Goal: Task Accomplishment & Management: Manage account settings

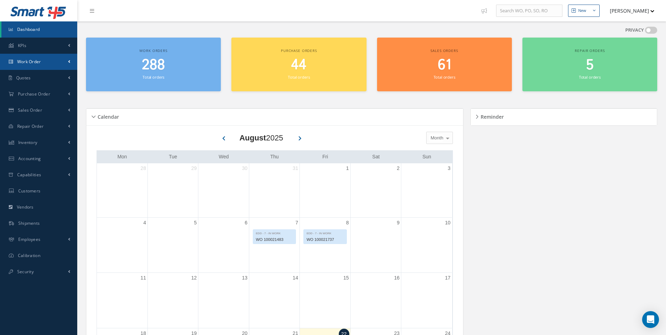
click at [39, 64] on span "Work Order" at bounding box center [29, 62] width 24 height 6
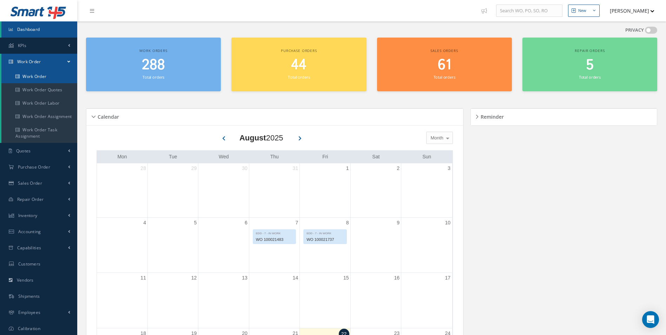
click at [49, 80] on link "Work Order" at bounding box center [39, 76] width 76 height 13
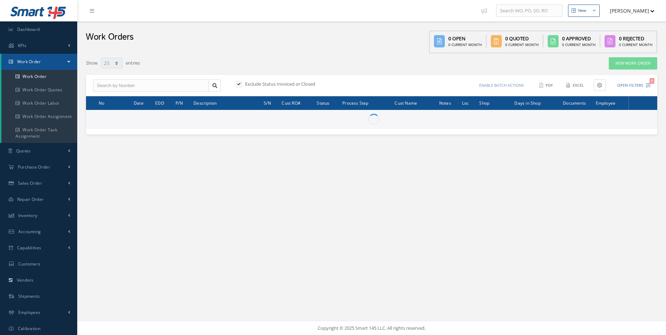
select select "25"
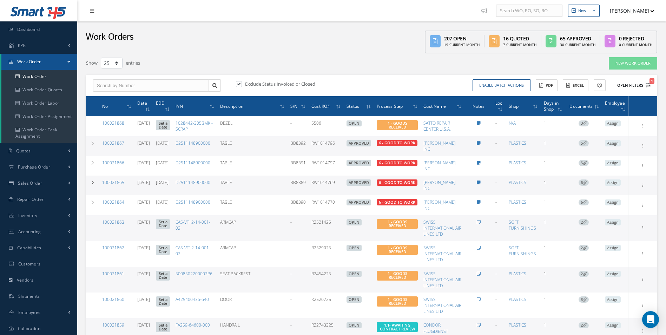
click at [649, 87] on icon "1" at bounding box center [647, 85] width 5 height 5
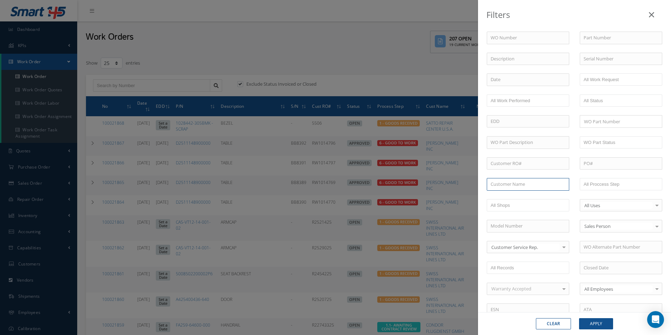
click at [504, 185] on input "text" at bounding box center [528, 184] width 82 height 13
click at [505, 192] on div "ROYAL JET LLC" at bounding box center [528, 197] width 82 height 13
type input "ROYAL JET LLC"
click at [597, 324] on button "Apply" at bounding box center [596, 323] width 34 height 11
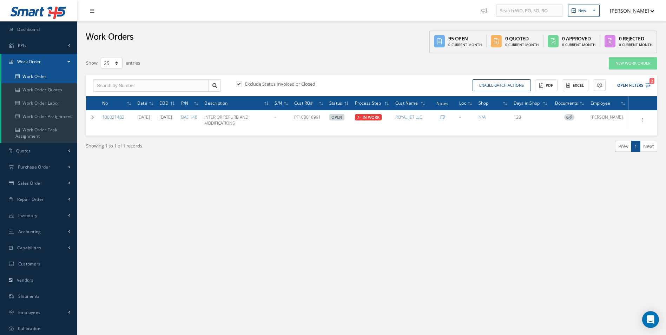
click at [50, 75] on link "Work Order" at bounding box center [39, 76] width 76 height 13
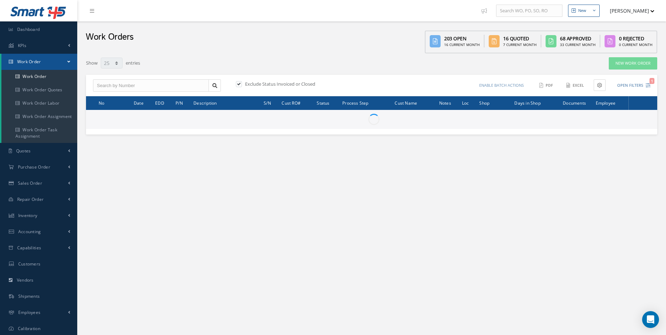
select select "25"
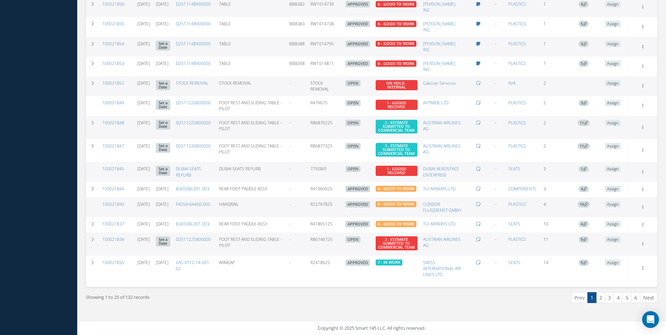
scroll to position [351, 0]
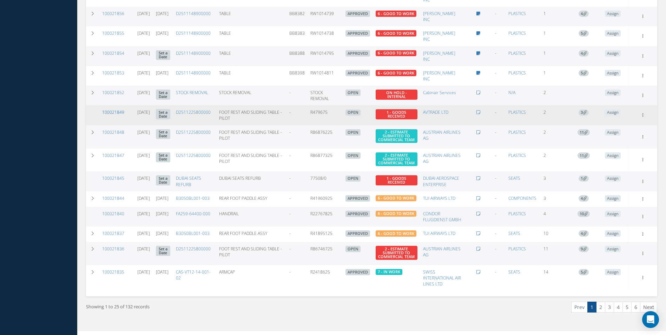
click at [110, 115] on link "100021849" at bounding box center [113, 112] width 22 height 6
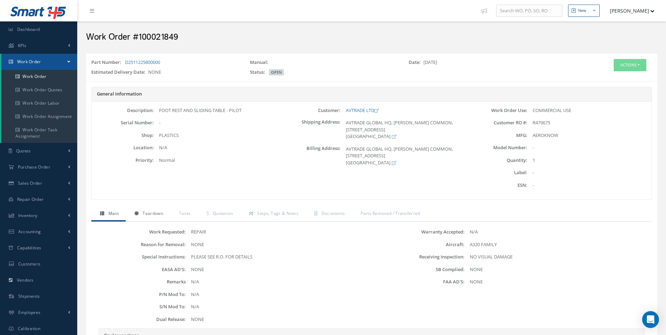
click at [151, 212] on span "Teardown" at bounding box center [152, 213] width 20 height 6
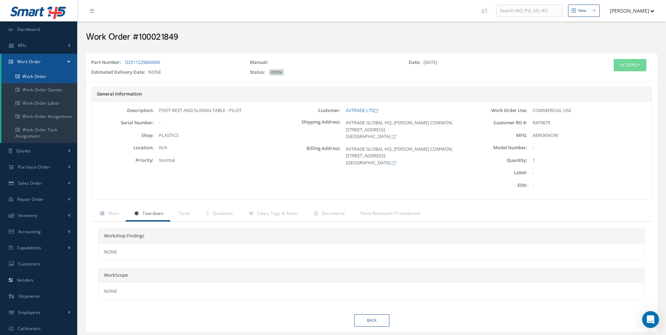
click at [36, 73] on link "Work Order" at bounding box center [39, 76] width 76 height 13
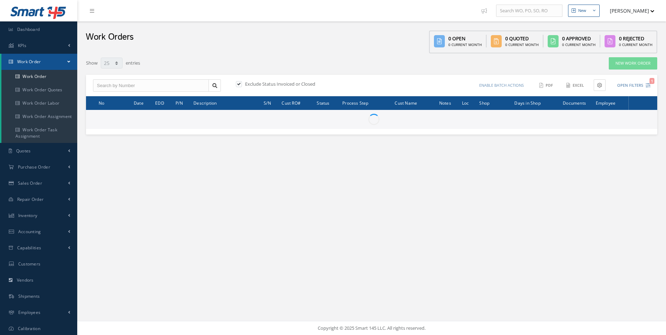
select select "25"
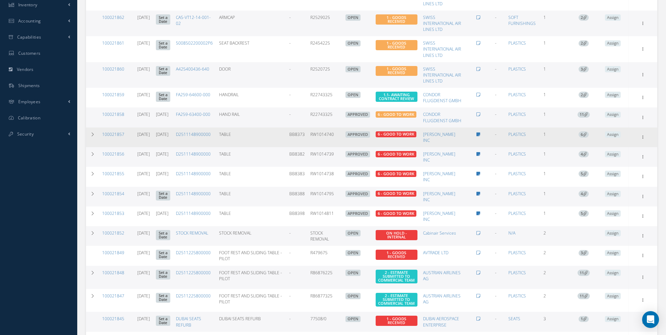
scroll to position [316, 0]
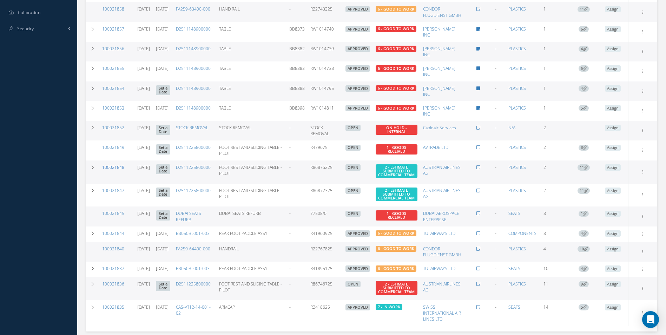
click at [108, 170] on link "100021848" at bounding box center [113, 167] width 22 height 6
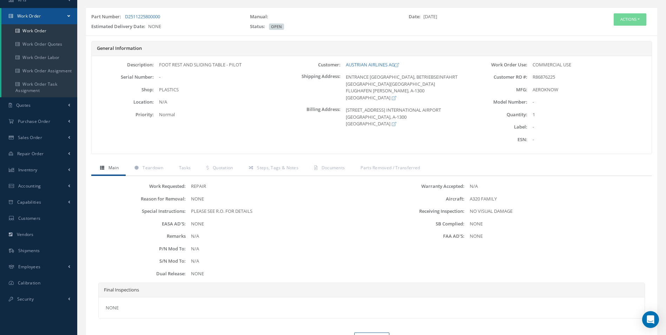
scroll to position [84, 0]
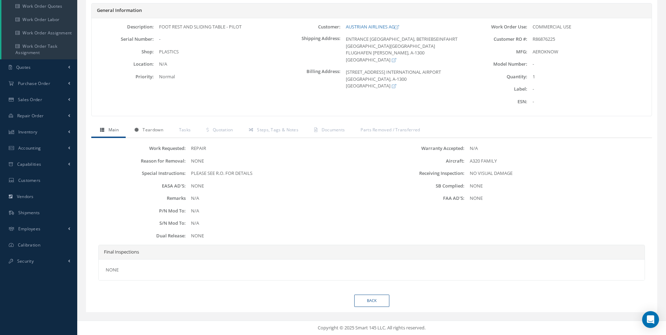
click at [153, 133] on link "Teardown" at bounding box center [148, 130] width 45 height 15
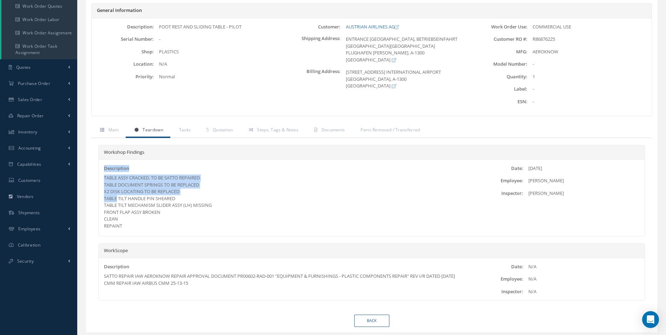
drag, startPoint x: 104, startPoint y: 174, endPoint x: 114, endPoint y: 196, distance: 24.0
click at [114, 196] on div "Description TABLE ASSY CRACKED. TO BE SATTO REPAIRED TABLE DOCUMENT SPRINGS TO …" at bounding box center [281, 197] width 364 height 65
click at [114, 196] on div "TABLE ASSY CRACKED. TO BE SATTO REPAIRED TABLE DOCUMENT SPRINGS TO BE REPLACED …" at bounding box center [280, 201] width 353 height 55
drag, startPoint x: 105, startPoint y: 177, endPoint x: 107, endPoint y: 201, distance: 23.6
click at [107, 201] on div "TABLE ASSY CRACKED. TO BE SATTO REPAIRED TABLE DOCUMENT SPRINGS TO BE REPLACED …" at bounding box center [280, 201] width 353 height 55
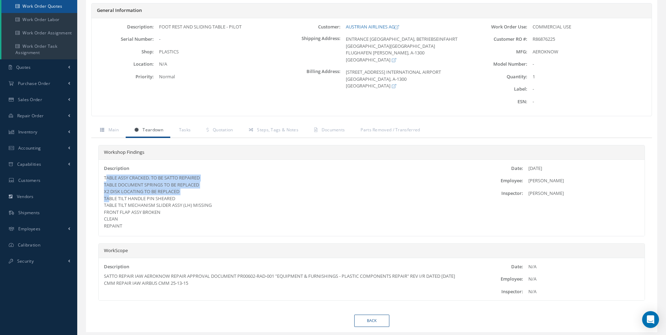
scroll to position [0, 0]
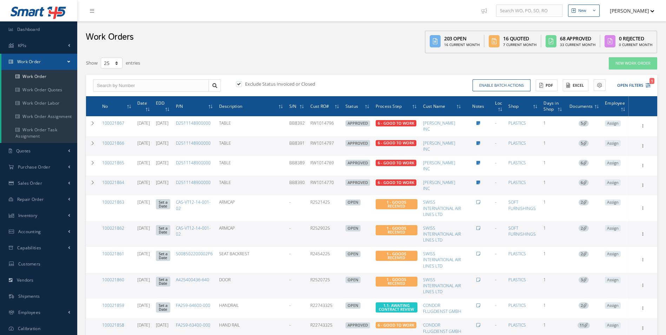
select select "25"
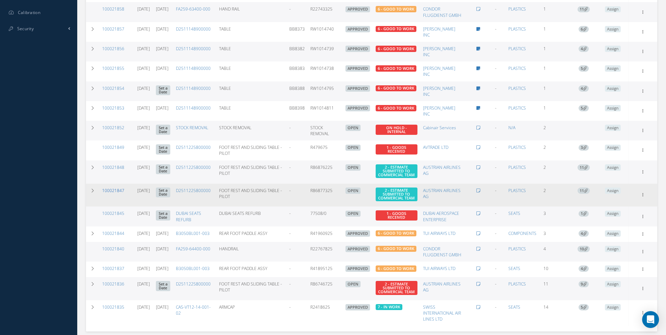
click at [121, 193] on link "100021847" at bounding box center [113, 190] width 22 height 6
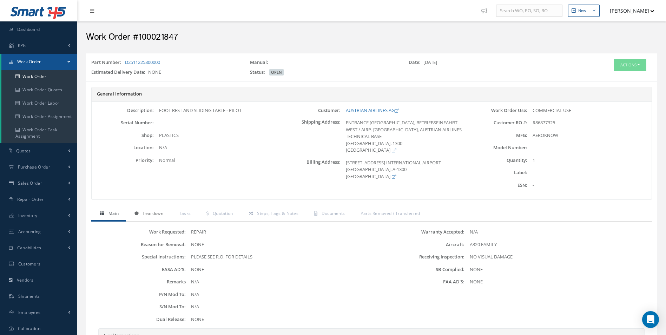
click at [149, 215] on span "Teardown" at bounding box center [152, 213] width 20 height 6
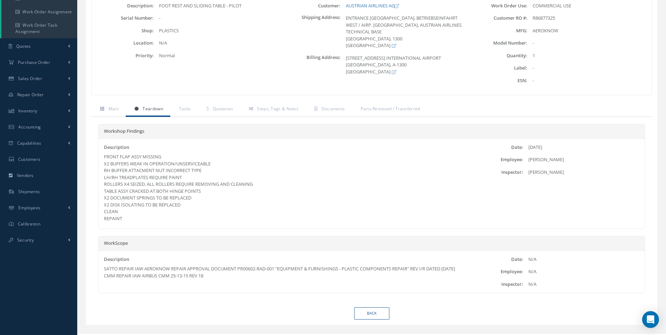
scroll to position [105, 0]
drag, startPoint x: 105, startPoint y: 156, endPoint x: 123, endPoint y: 219, distance: 66.1
click at [123, 219] on div "FRONT FLAP ASSY MISSING X2 BUFFERS WEAK IN OPERATION/UNSERVICEABLE RH BUFFER AT…" at bounding box center [280, 187] width 353 height 68
drag, startPoint x: 123, startPoint y: 219, endPoint x: 116, endPoint y: 196, distance: 23.7
copy div "FRONT FLAP ASSY MISSING X2 BUFFERS WEAK IN OPERATION/UNSERVICEABLE RH BUFFER AT…"
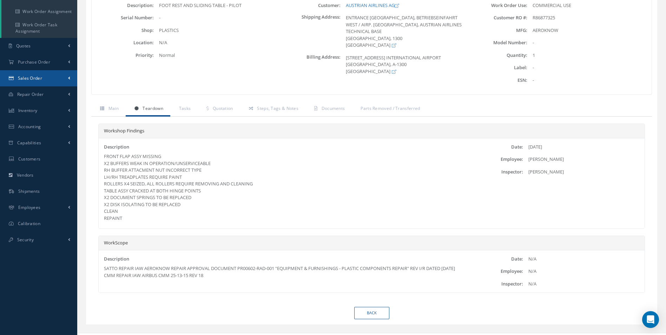
scroll to position [0, 0]
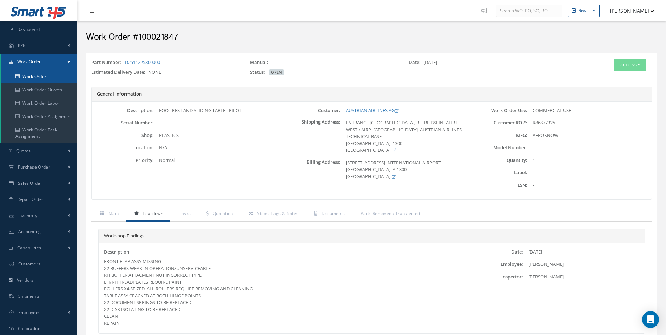
click at [42, 77] on link "Work Order" at bounding box center [39, 76] width 76 height 13
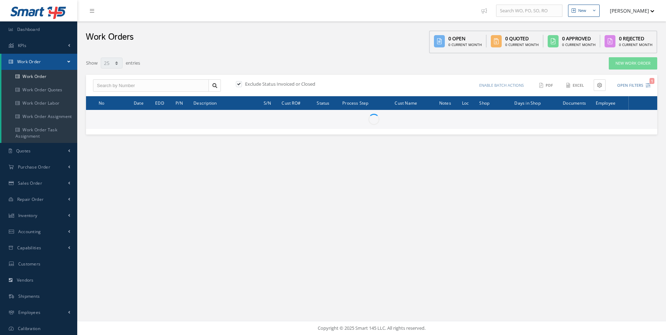
select select "25"
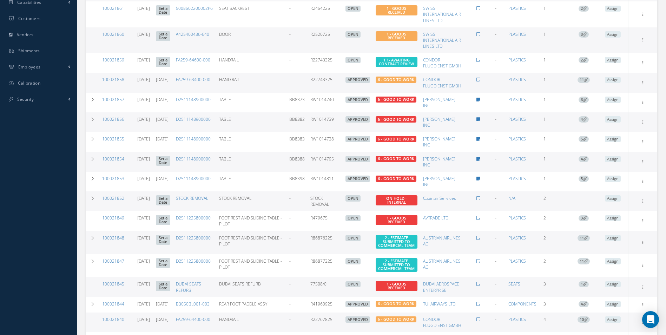
scroll to position [246, 0]
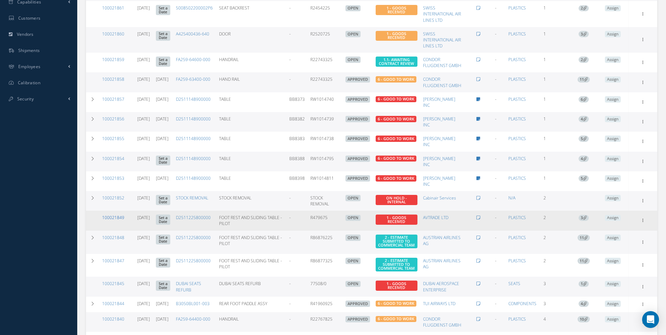
click at [118, 220] on link "100021849" at bounding box center [113, 217] width 22 height 6
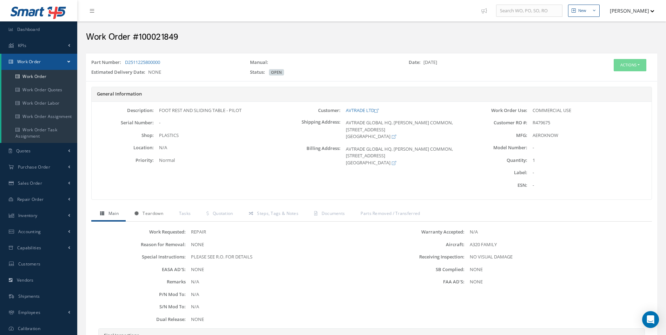
click at [155, 213] on span "Teardown" at bounding box center [152, 213] width 20 height 6
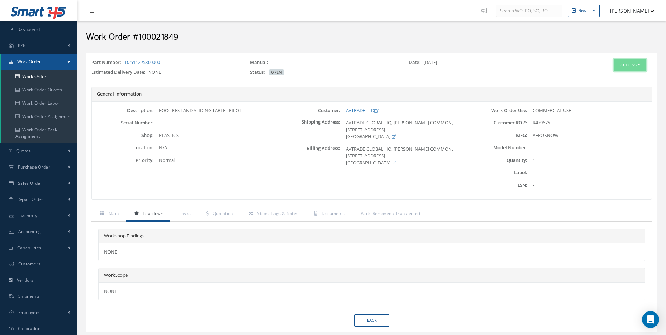
click at [639, 65] on button "Actions" at bounding box center [629, 65] width 33 height 12
click at [626, 75] on link "Edit" at bounding box center [619, 78] width 56 height 9
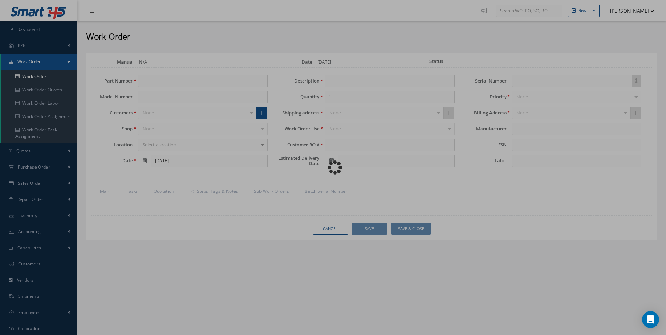
type input "D2511225800000"
type input "[DATE]"
type input "FOOT REST AND SLIDING TABLE - PILOT"
type input "R479675"
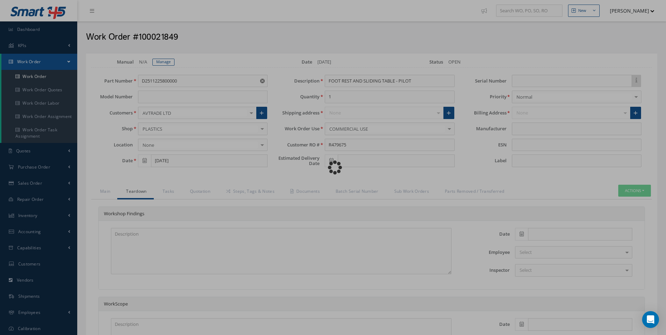
type input "AEROKNOW"
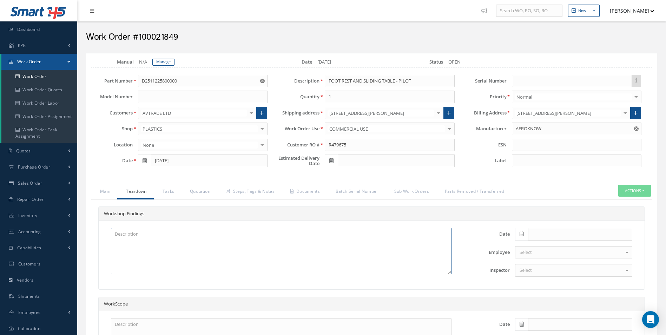
click at [119, 233] on textarea at bounding box center [281, 251] width 340 height 46
paste textarea "FRONT FLAP ASSY MISSING X2 BUFFERS WEAK IN OPERATION/UNSERVICEABLE RH BUFFER AT…"
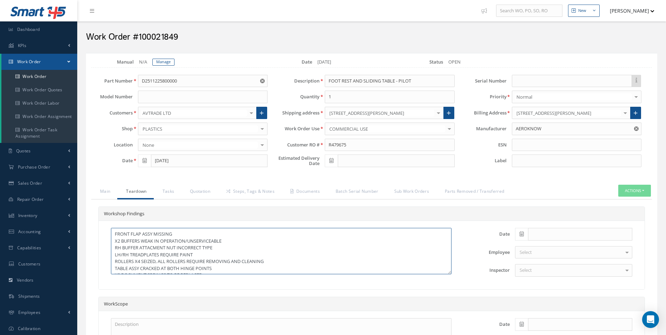
drag, startPoint x: 114, startPoint y: 247, endPoint x: 226, endPoint y: 247, distance: 111.6
click at [226, 247] on textarea "FRONT FLAP ASSY MISSING X2 BUFFERS WEAK IN OPERATION/UNSERVICEABLE RH BUFFER AT…" at bounding box center [281, 251] width 340 height 46
click at [231, 245] on textarea "FRONT FLAP ASSY MISSING X2 BUFFERS WEAK IN OPERATION/UNSERVICEABLE LH/RH TREADP…" at bounding box center [281, 251] width 340 height 46
click at [227, 238] on textarea "FRONT FLAP ASSY MISSING X2 BUFFERS WEAK IN OPERATION/UNSERVICEABLE LH/RH TREADP…" at bounding box center [281, 251] width 340 height 46
drag, startPoint x: 114, startPoint y: 253, endPoint x: 158, endPoint y: 254, distance: 43.9
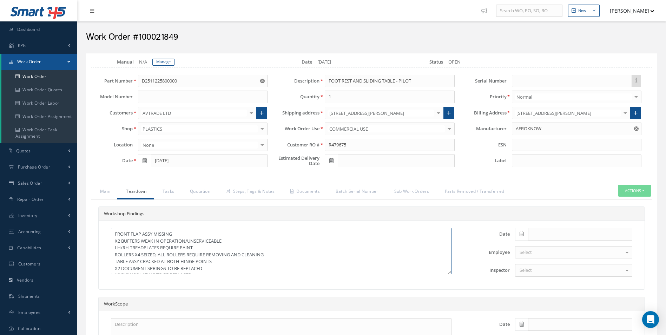
click at [158, 254] on textarea "FRONT FLAP ASSY MISSING X2 BUFFERS WEAK IN OPERATION/UNSERVICEABLE LH/RH TREADP…" at bounding box center [281, 251] width 340 height 46
drag, startPoint x: 141, startPoint y: 260, endPoint x: 162, endPoint y: 259, distance: 21.4
click at [162, 259] on textarea "FRONT FLAP ASSY MISSING X2 BUFFERS WEAK IN OPERATION/UNSERVICEABLE LH/RH TREADP…" at bounding box center [281, 251] width 340 height 46
drag, startPoint x: 184, startPoint y: 261, endPoint x: 239, endPoint y: 262, distance: 55.1
click at [239, 262] on textarea "FRONT FLAP ASSY MISSING X2 BUFFERS WEAK IN OPERATION/UNSERVICEABLE LH/RH TREADP…" at bounding box center [281, 251] width 340 height 46
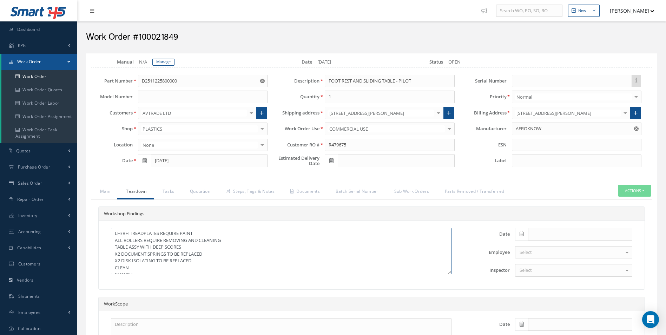
scroll to position [21, 0]
type textarea "FRONT FLAP ASSY MISSING X2 BUFFERS WEAK IN OPERATION/UNSERVICEABLE LH/RH TREADP…"
click at [525, 236] on span at bounding box center [521, 234] width 13 height 13
click at [570, 190] on td "22" at bounding box center [572, 191] width 11 height 11
type input "[DATE]"
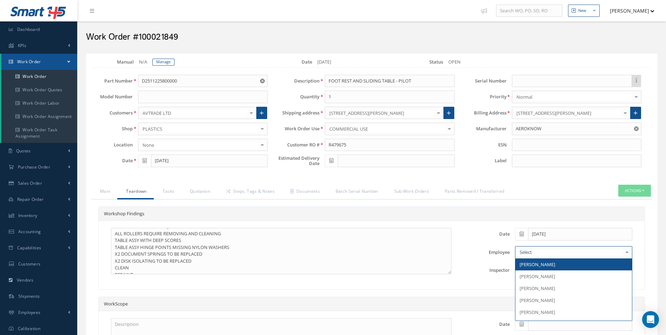
click at [540, 249] on div at bounding box center [573, 252] width 117 height 13
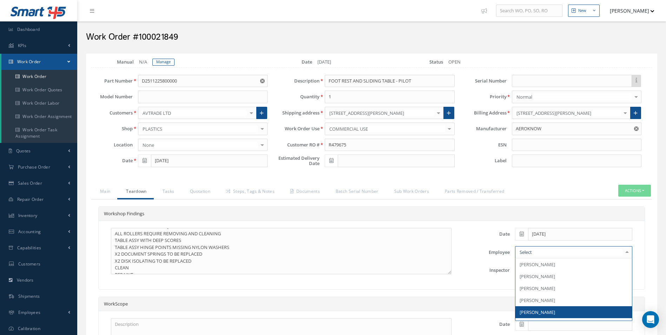
click at [532, 308] on span "[PERSON_NAME]" at bounding box center [573, 312] width 116 height 12
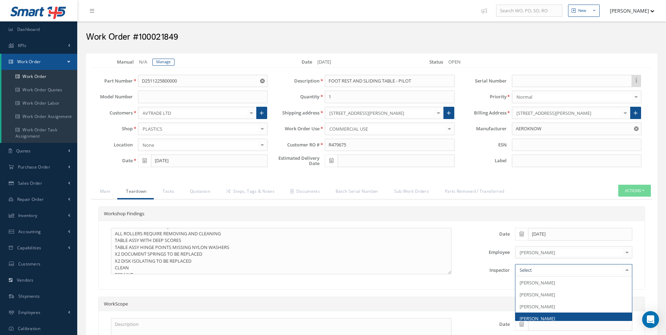
click at [535, 319] on span "[PERSON_NAME]" at bounding box center [536, 318] width 35 height 6
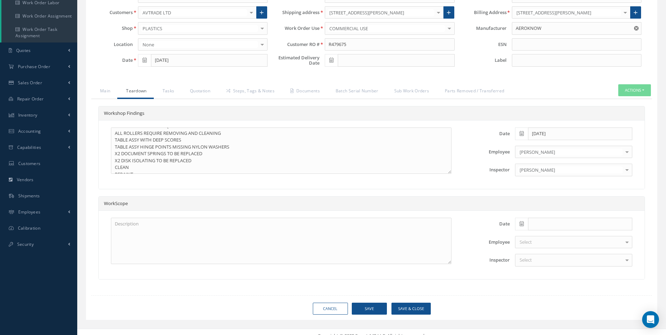
scroll to position [105, 0]
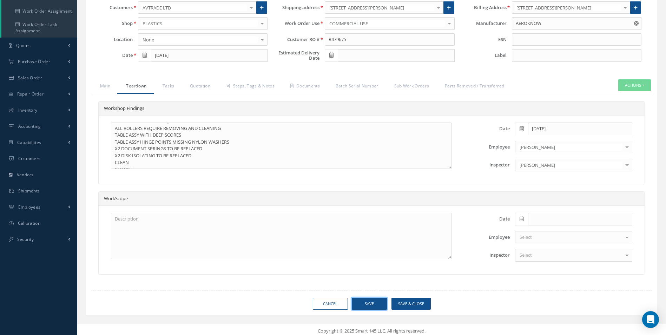
click at [370, 305] on button "Save" at bounding box center [369, 304] width 35 height 12
type input "AEROKNOW"
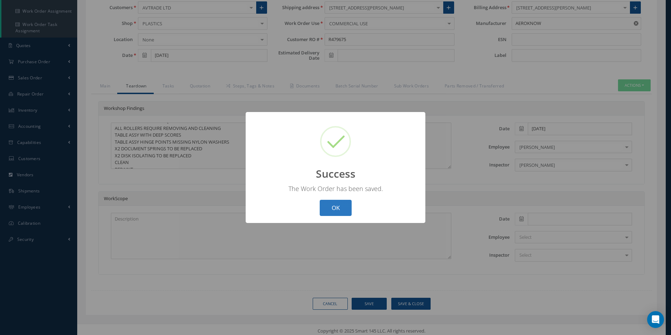
click at [340, 202] on button "OK" at bounding box center [336, 208] width 32 height 16
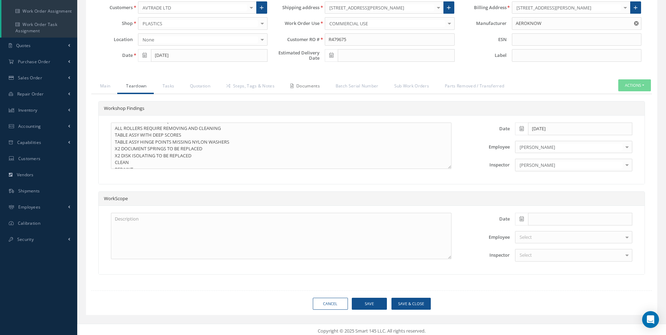
click at [314, 87] on link "Documents" at bounding box center [303, 86] width 45 height 15
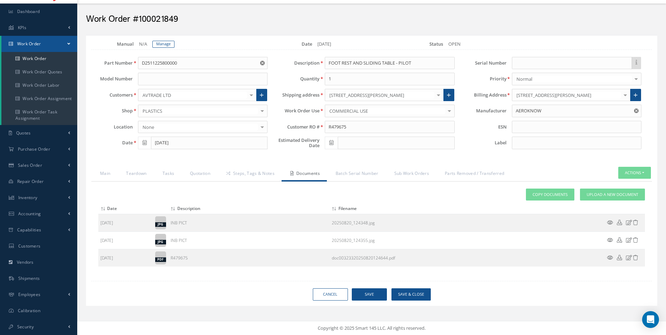
scroll to position [18, 0]
click at [607, 194] on span "Upload a New Document" at bounding box center [612, 195] width 52 height 6
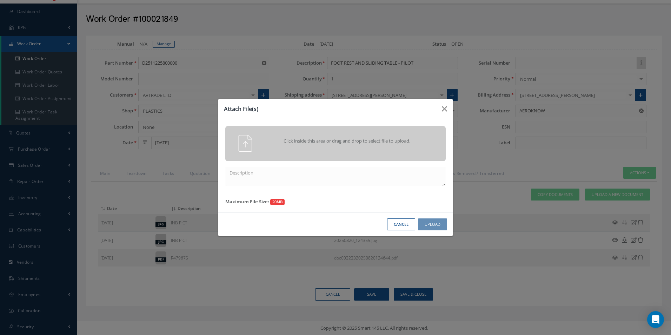
click at [233, 145] on div at bounding box center [239, 143] width 39 height 17
click at [255, 175] on textarea at bounding box center [336, 176] width 220 height 19
type textarea "QUOTE PICS"
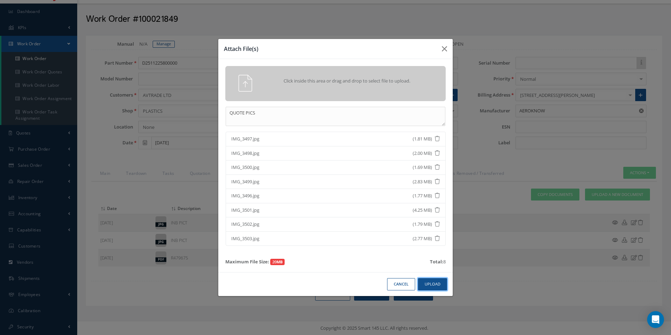
click at [431, 279] on button "Upload" at bounding box center [432, 284] width 29 height 12
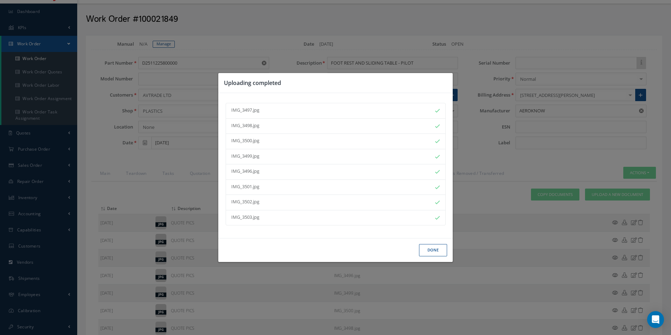
click at [432, 249] on button "Done" at bounding box center [433, 250] width 28 height 12
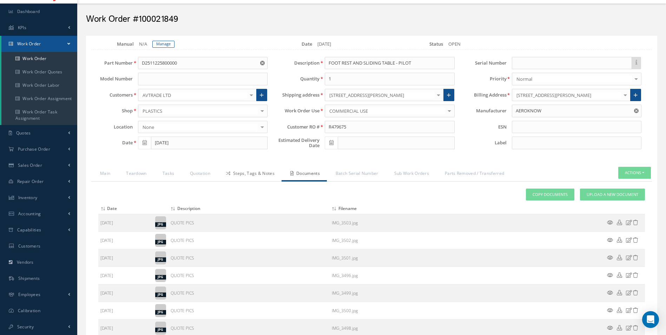
click at [258, 175] on link "Steps, Tags & Notes" at bounding box center [249, 174] width 64 height 15
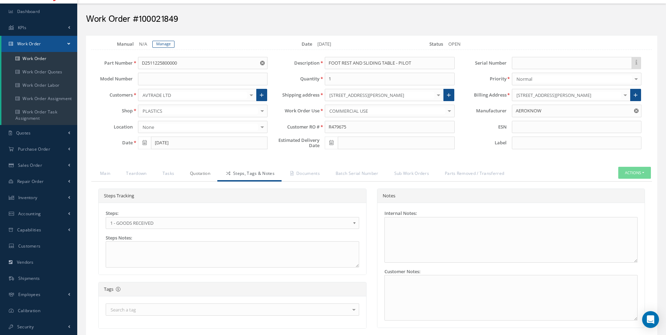
click at [208, 174] on link "Quotation" at bounding box center [199, 174] width 36 height 15
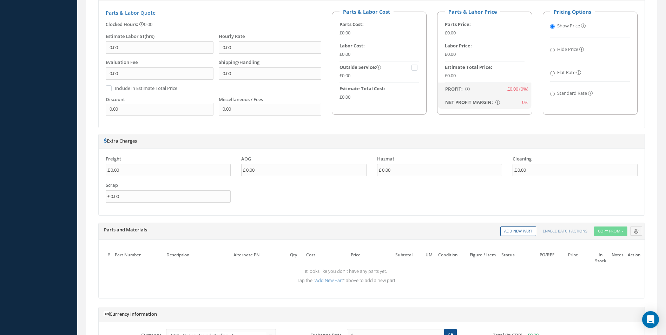
scroll to position [404, 0]
click at [516, 231] on link "Add New Part" at bounding box center [518, 229] width 36 height 9
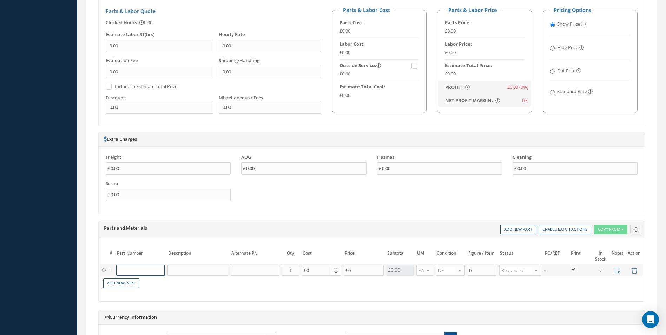
click at [127, 272] on input "text" at bounding box center [140, 270] width 48 height 11
paste input "MS24665-69"
type input "MS24665-69"
drag, startPoint x: 153, startPoint y: 281, endPoint x: 157, endPoint y: 283, distance: 4.4
click at [154, 282] on div "PIN" at bounding box center [172, 281] width 38 height 6
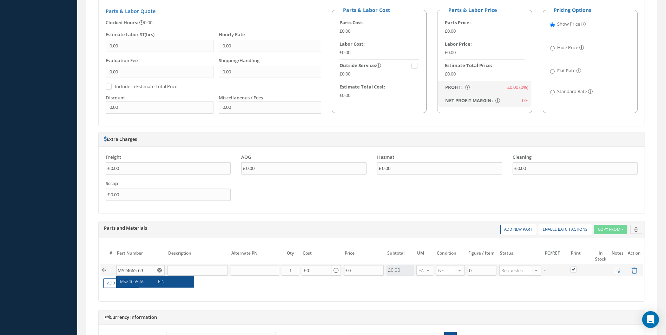
type input "PIN"
type input "0.07"
drag, startPoint x: 295, startPoint y: 269, endPoint x: 289, endPoint y: 269, distance: 5.3
click at [289, 269] on input "1" at bounding box center [290, 270] width 17 height 11
type input "4"
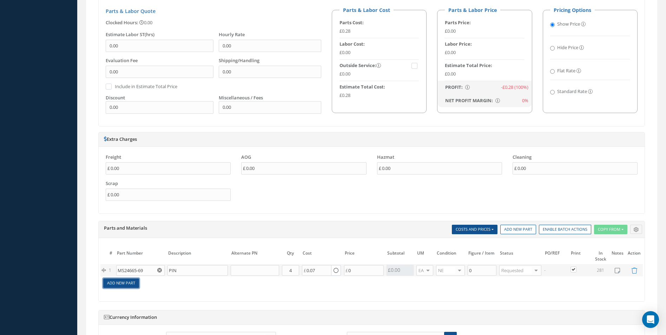
click at [123, 284] on link "Add New Part" at bounding box center [121, 282] width 36 height 9
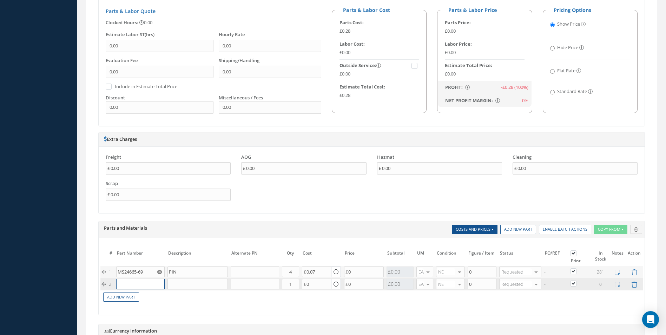
click at [133, 280] on input "text" at bounding box center [140, 284] width 48 height 11
paste input "ASNA2151-02"
type input "ASNA2151-02"
click at [141, 295] on span "ASNA2151-02" at bounding box center [133, 295] width 27 height 6
type input "DAMPER"
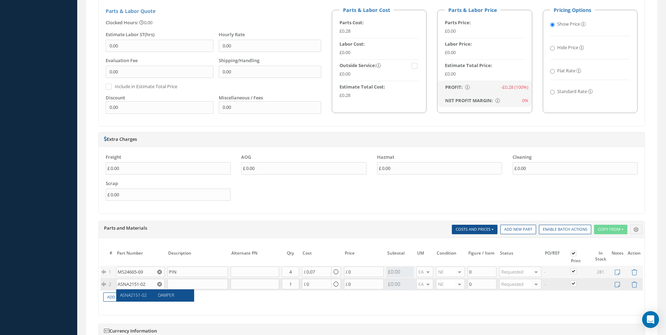
type input "22.97"
drag, startPoint x: 294, startPoint y: 286, endPoint x: 289, endPoint y: 285, distance: 4.6
click at [289, 285] on input "1" at bounding box center [290, 284] width 17 height 11
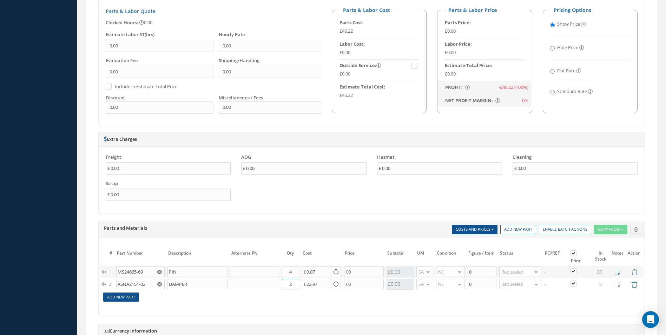
type input "2"
click at [128, 295] on link "Add New Part" at bounding box center [121, 296] width 36 height 9
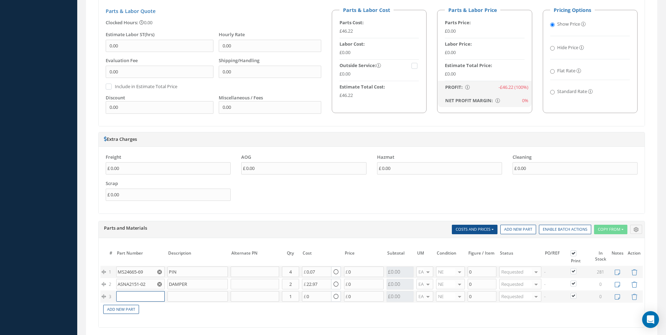
click at [127, 296] on input "text" at bounding box center [140, 296] width 48 height 11
paste input "D0003001100000"
type input "D0003001100000"
click at [148, 311] on div "D0003001100000" at bounding box center [136, 310] width 33 height 12
type input "ROLLER"
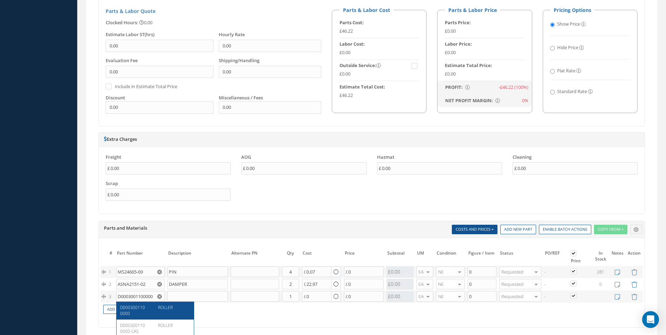
type input "0.00"
drag, startPoint x: 289, startPoint y: 297, endPoint x: 293, endPoint y: 298, distance: 3.9
click at [293, 298] on input "1" at bounding box center [290, 296] width 17 height 11
type input "2"
click at [131, 309] on link "Add New Part" at bounding box center [121, 309] width 36 height 9
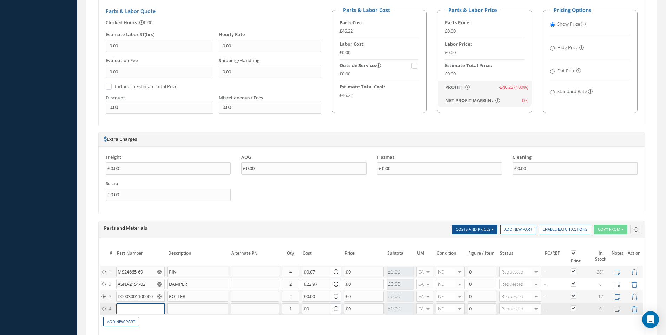
click at [132, 305] on input "text" at bounding box center [140, 308] width 48 height 11
paste input "D2511168820000"
type input "D2511168820000"
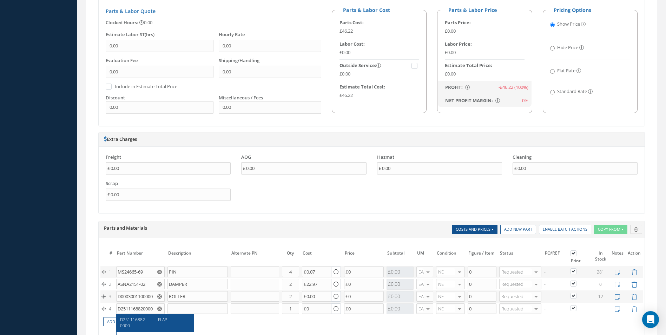
click at [159, 320] on span "FLAP" at bounding box center [162, 319] width 9 height 6
type input "FLAP"
type input "60.00"
click at [118, 321] on link "Add New Part" at bounding box center [121, 321] width 36 height 9
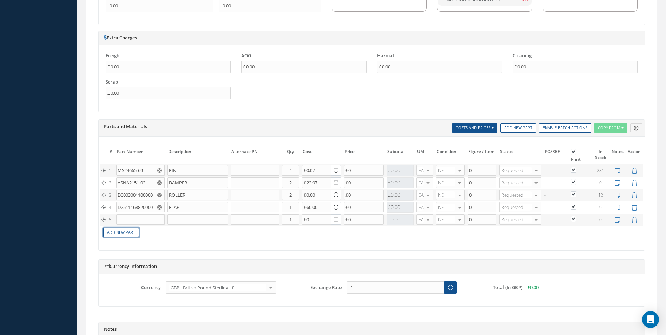
scroll to position [509, 0]
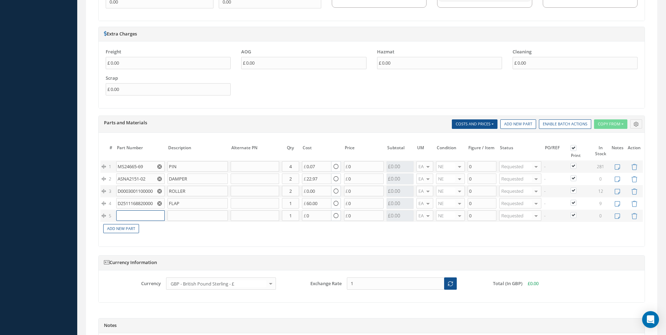
click at [122, 214] on input "text" at bounding box center [140, 215] width 48 height 11
paste input "NAS1102-3-10"
type input "NAS1102-3-10"
click at [149, 228] on div "NAS1102-3-10" at bounding box center [136, 230] width 33 height 12
type input "SCREW"
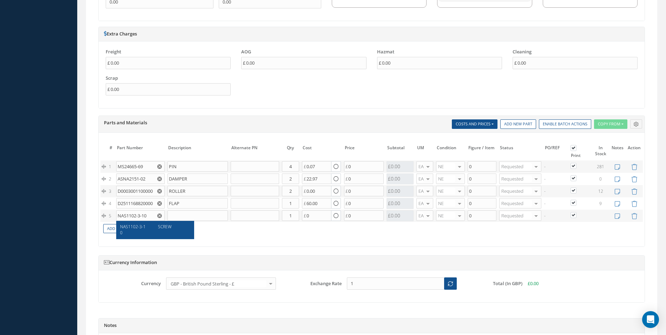
type input "0.14"
click at [292, 215] on input "1" at bounding box center [290, 215] width 17 height 11
type input "2"
click at [125, 231] on link "Add New Part" at bounding box center [121, 228] width 36 height 9
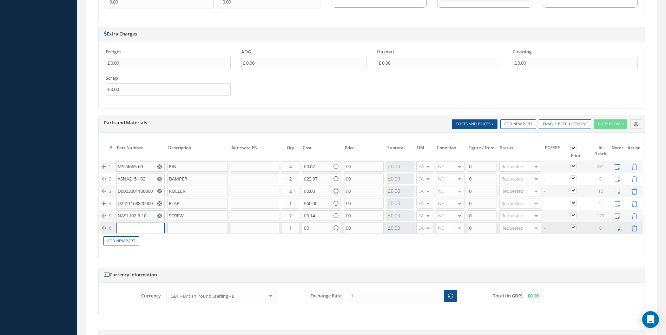
click at [134, 226] on input "text" at bounding box center [140, 227] width 48 height 11
paste input "NAS561-2-9"
type input "NAS561-2-9"
click at [134, 239] on span "NAS561-2-9" at bounding box center [131, 239] width 23 height 6
type input "PIN - SPRING"
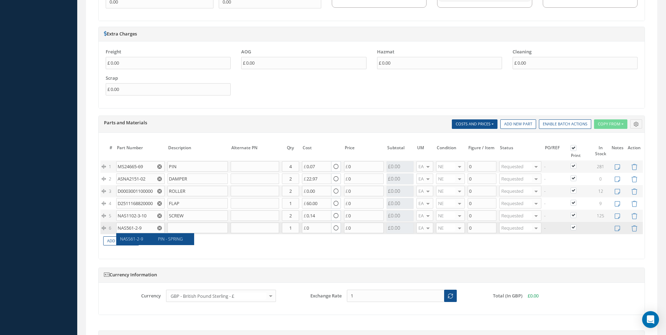
type input "0.30"
click at [124, 239] on link "Add New Part" at bounding box center [121, 240] width 36 height 9
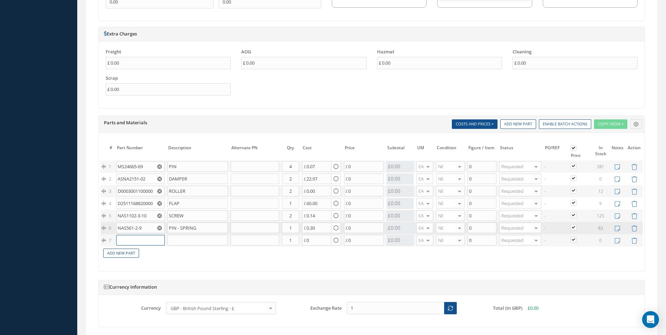
click at [127, 239] on input "text" at bounding box center [140, 240] width 48 height 11
paste input "MS20253P2"
type input "MS20253P2"
click at [138, 249] on tbody "1 MS24665-69 PIN Part Number Description Qty in Stock Master Cost Master Sell 4…" at bounding box center [371, 209] width 542 height 98
click at [137, 239] on input "MS20253P2" at bounding box center [140, 240] width 48 height 11
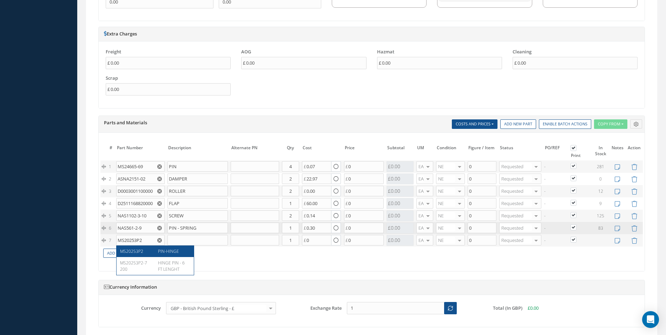
click at [142, 253] on span "MS20253P2" at bounding box center [131, 251] width 23 height 6
type input "PIN-HINGE"
click at [120, 252] on link "Add New Part" at bounding box center [121, 252] width 36 height 9
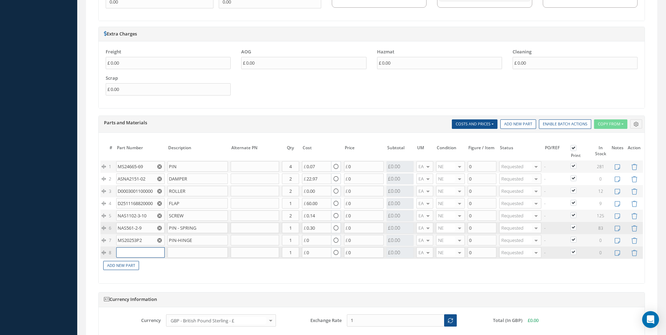
click at [121, 252] on input "text" at bounding box center [140, 252] width 48 height 11
paste input "D2511114320000"
type input "D2511114320000"
click at [137, 262] on span "D2511114320000" at bounding box center [132, 266] width 25 height 12
type input "SPRING-FLAP"
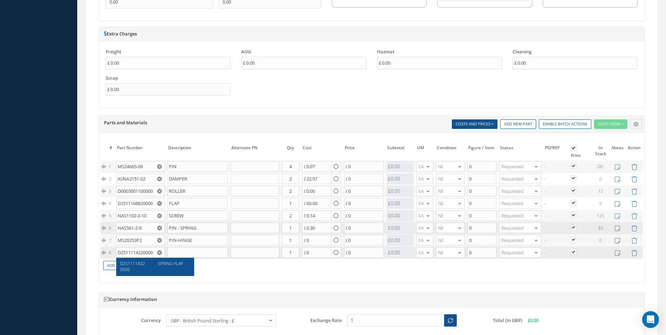
type input "36.10"
click at [291, 229] on input "1" at bounding box center [290, 227] width 17 height 11
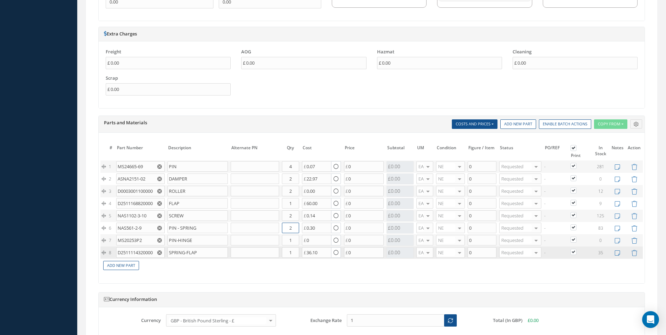
type input "2"
click at [121, 263] on link "Add New Part" at bounding box center [121, 265] width 36 height 9
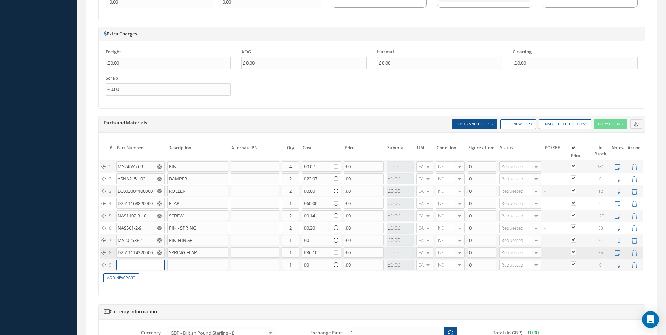
click at [124, 265] on input "text" at bounding box center [140, 264] width 48 height 11
paste input "D2511043720000"
type input "D2511043720000"
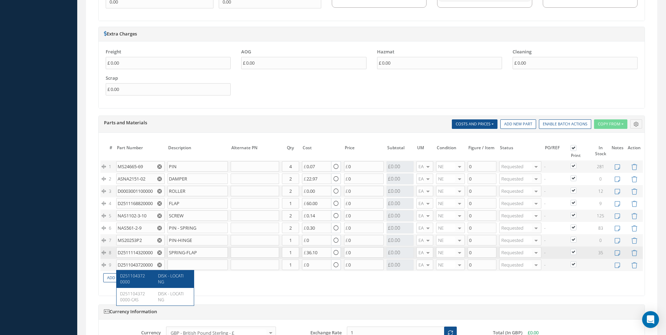
click at [147, 278] on tbody "1 MS24665-69 PIN Part Number Description Qty in Stock Master Cost Master Sell 4…" at bounding box center [371, 221] width 542 height 122
drag, startPoint x: 131, startPoint y: 262, endPoint x: 134, endPoint y: 265, distance: 3.7
click at [132, 263] on input "D2511043720000" at bounding box center [140, 264] width 48 height 11
click at [140, 274] on span "D2511043720000" at bounding box center [132, 279] width 25 height 12
type input "DISK - LOCATING"
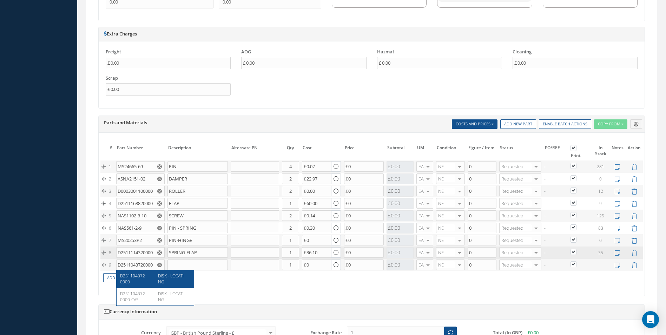
type input "37.00"
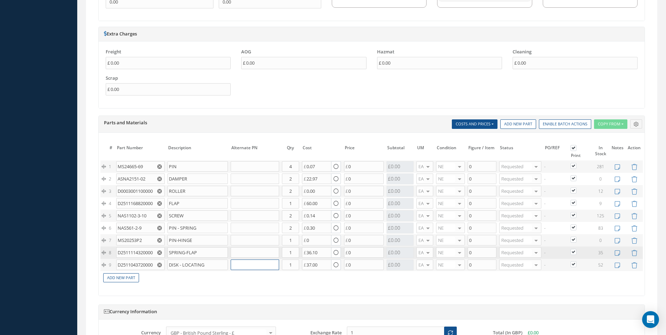
click at [245, 265] on input "text" at bounding box center [255, 264] width 48 height 11
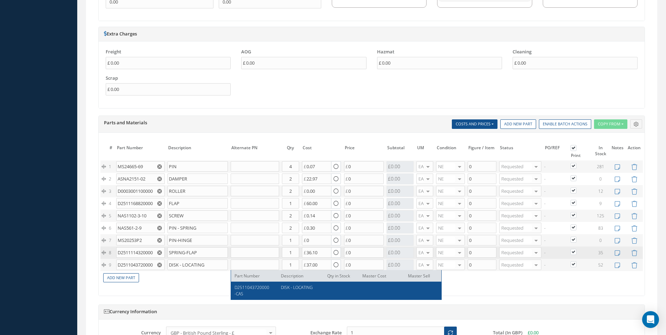
click at [252, 290] on span "D2511043720000-CAS" at bounding box center [251, 290] width 35 height 12
type input "D2511043720000-CAS"
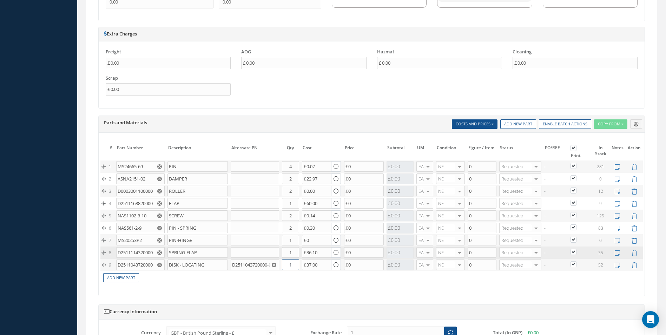
drag, startPoint x: 290, startPoint y: 265, endPoint x: 294, endPoint y: 266, distance: 3.9
click at [294, 266] on input "1" at bounding box center [290, 264] width 17 height 11
type input "2"
click at [118, 276] on link "Add New Part" at bounding box center [121, 277] width 36 height 9
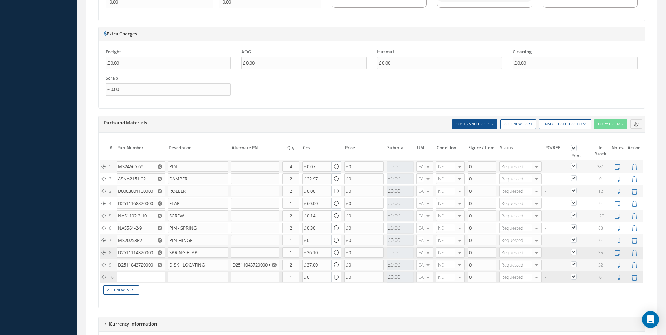
click at [133, 276] on input "text" at bounding box center [140, 277] width 48 height 11
paste input "D2511043820000"
type input "D2511043820000"
click at [149, 292] on div "D2511043820000" at bounding box center [136, 291] width 33 height 12
type input "PIN"
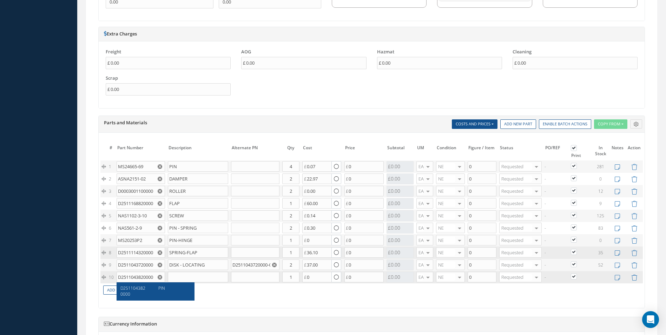
type input "75.00"
click at [119, 291] on link "Add New Part" at bounding box center [121, 289] width 36 height 9
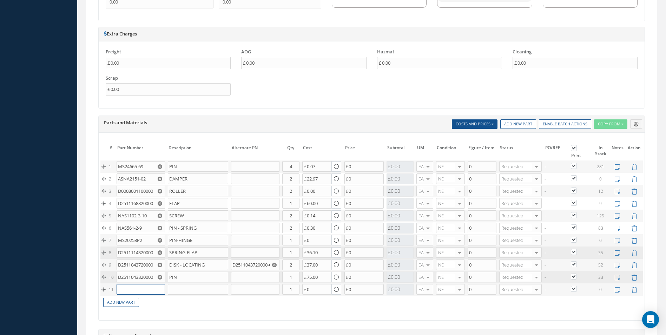
click at [138, 288] on input "text" at bounding box center [140, 289] width 48 height 11
paste input "NAS1921M04-03W"
type input "NAS1921M04-03W"
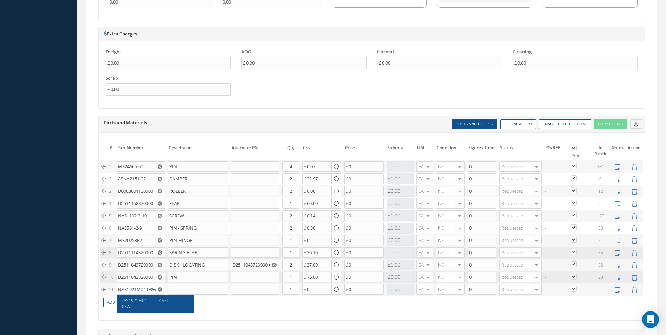
click at [165, 299] on span "RIVET" at bounding box center [163, 300] width 11 height 6
type input "RIVET"
type input "4.07"
click at [292, 289] on input "1" at bounding box center [290, 289] width 17 height 11
type input "2"
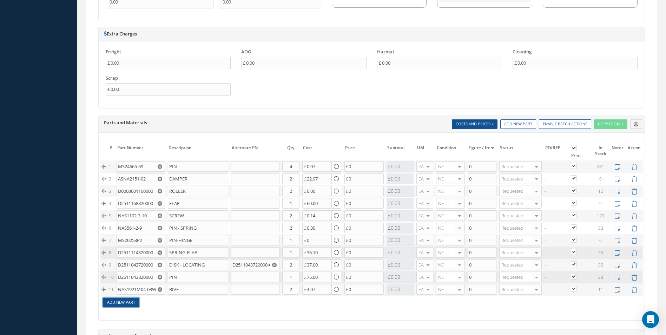
click at [122, 302] on link "Add New Part" at bounding box center [121, 302] width 36 height 9
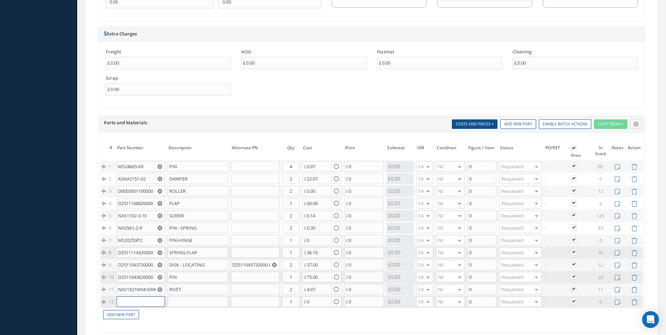
click at [124, 302] on input "text" at bounding box center [140, 301] width 48 height 11
paste input "D2511044420000"
type input "D2511044420000"
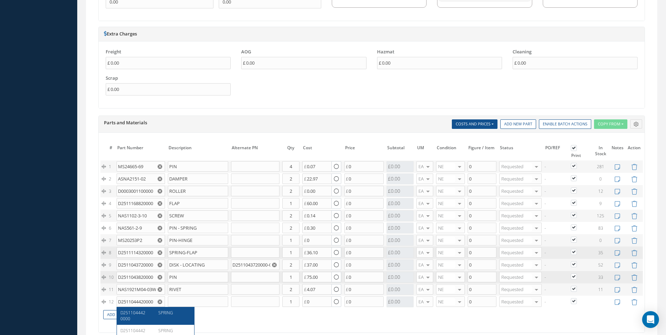
click at [142, 313] on span "D2511044420000" at bounding box center [132, 315] width 25 height 12
type input "SPRING"
type input "45.55"
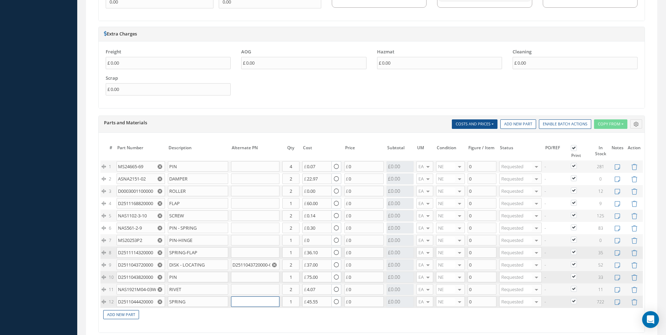
click at [252, 306] on input "text" at bounding box center [255, 301] width 48 height 11
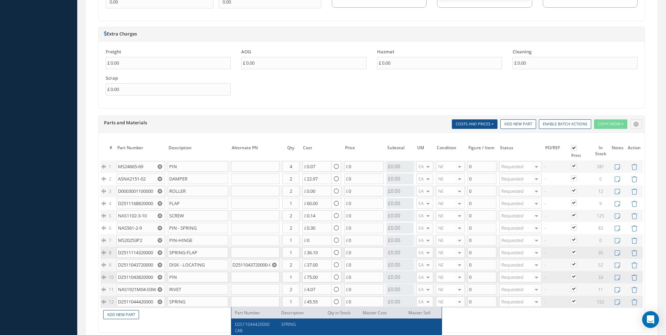
click at [249, 321] on span "D2511044420000CAB" at bounding box center [252, 327] width 35 height 12
type input "D2511044420000CAB"
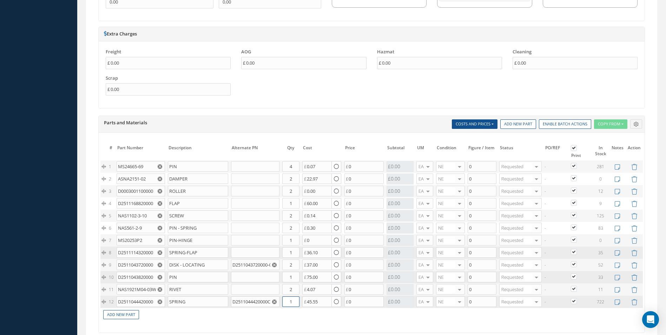
click at [294, 302] on input "1" at bounding box center [290, 301] width 17 height 11
type input "2"
click at [118, 315] on link "Add New Part" at bounding box center [121, 314] width 36 height 9
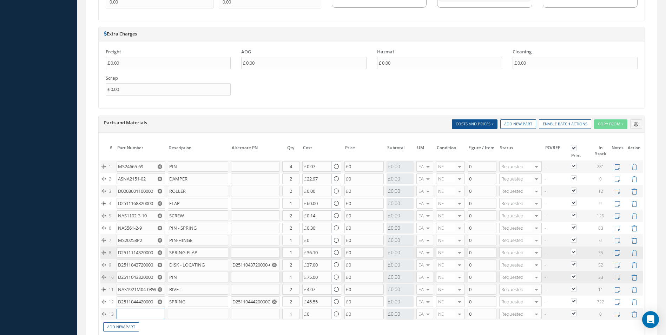
click at [131, 315] on input "text" at bounding box center [140, 313] width 48 height 11
paste input "D2511044120000"
type input "D2511044120000"
click at [164, 326] on span "WASHER" at bounding box center [166, 325] width 17 height 6
type input "WASHER"
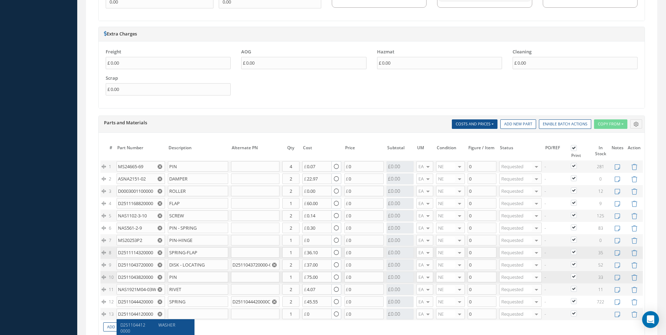
type input "19.68"
drag, startPoint x: 290, startPoint y: 313, endPoint x: 294, endPoint y: 314, distance: 3.9
click at [294, 314] on input "1" at bounding box center [290, 313] width 17 height 11
type input "2"
click at [319, 330] on td "Add New Part" at bounding box center [345, 326] width 491 height 12
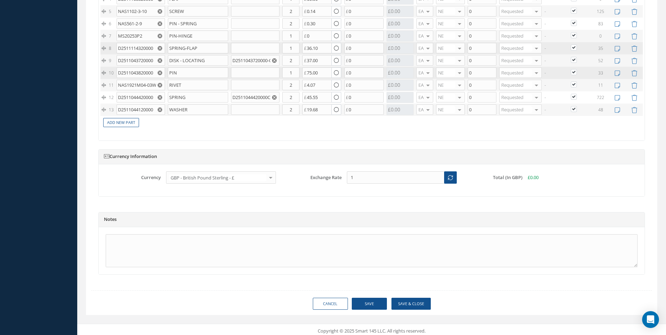
scroll to position [716, 0]
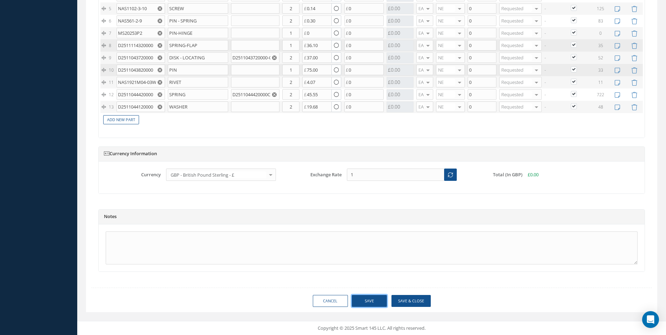
click at [372, 303] on button "Save" at bounding box center [369, 301] width 35 height 12
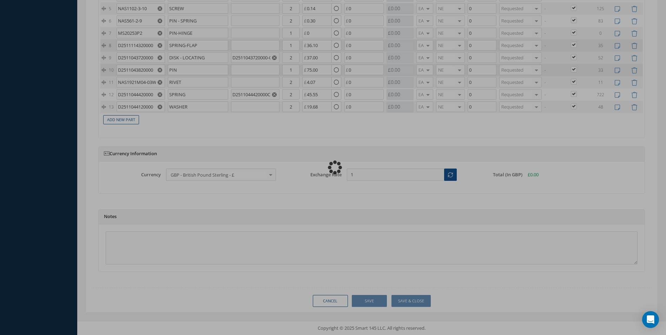
type input "0.00"
checkbox input "true"
type input "0.00"
checkbox input "true"
type input "0.00"
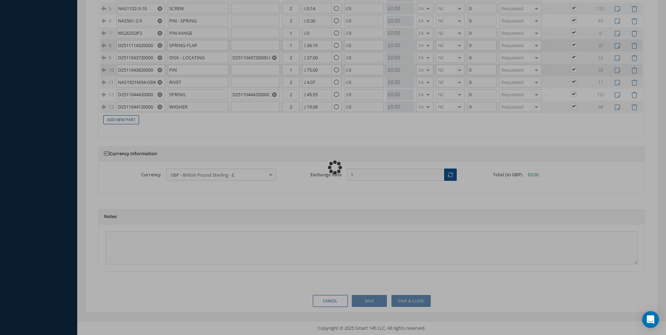
checkbox input "true"
type input "0.00"
checkbox input "true"
type input "0.00"
checkbox input "true"
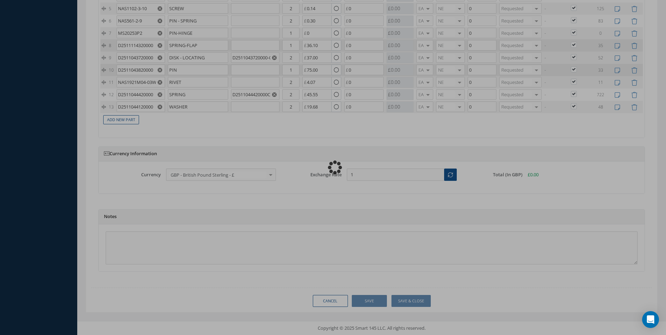
type input "0.00"
checkbox input "true"
type input "0.00"
checkbox input "true"
type input "0.00"
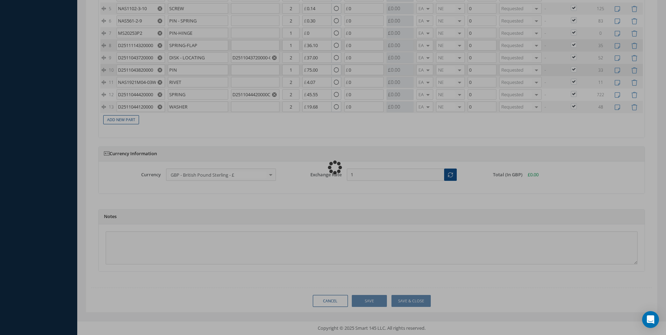
checkbox input "true"
type input "0.00"
checkbox input "true"
type input "0.00"
checkbox input "true"
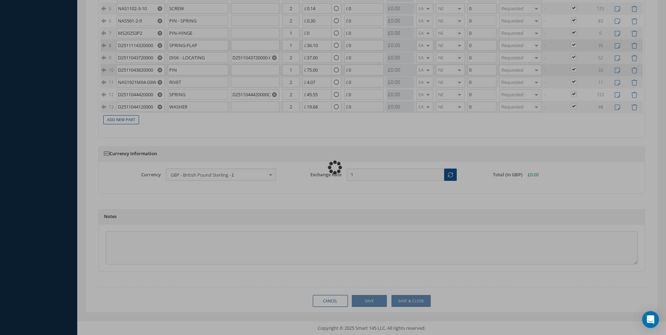
type input "0.00"
checkbox input "true"
type input "0.00"
checkbox input "true"
type input "0.00"
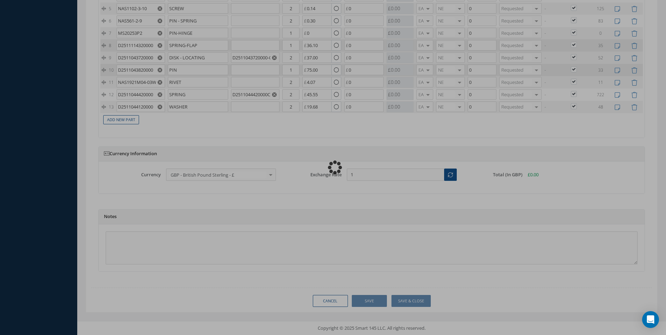
checkbox input "true"
type input "0.00"
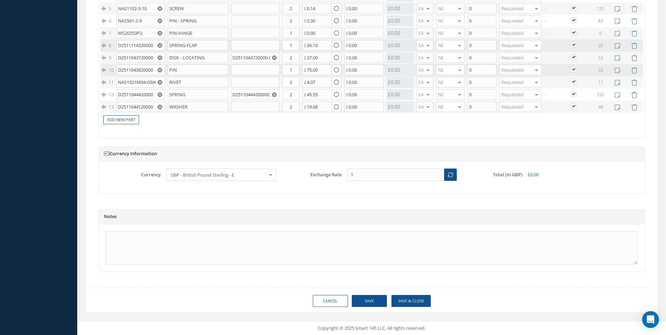
scroll to position [715, 0]
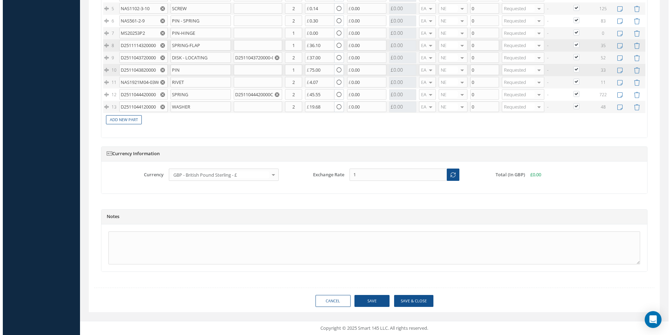
type input "AEROKNOW"
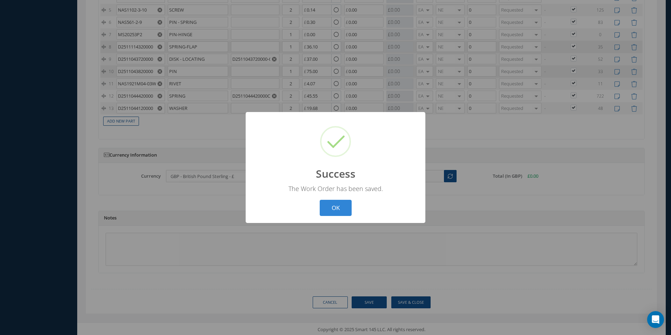
click at [344, 197] on div "? ! i Success × The Work Order has been saved. OK Cancel" at bounding box center [336, 167] width 180 height 111
click at [339, 205] on button "OK" at bounding box center [336, 208] width 32 height 16
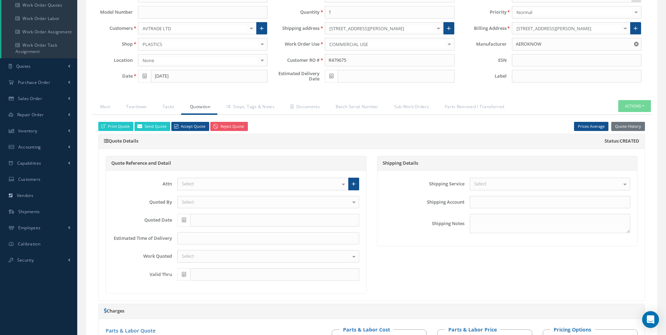
scroll to position [83, 0]
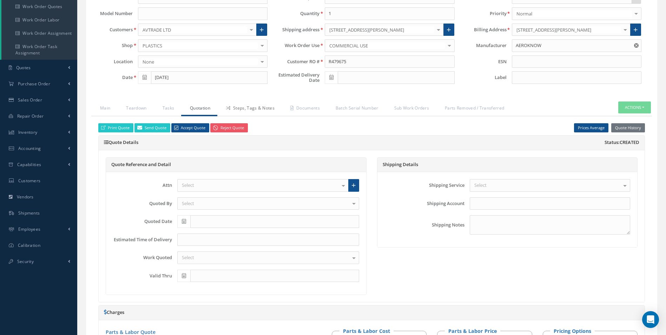
click at [260, 108] on link "Steps, Tags & Notes" at bounding box center [249, 108] width 64 height 15
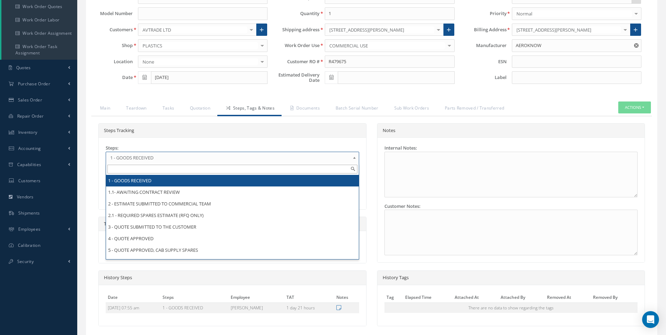
click at [353, 156] on b at bounding box center [355, 159] width 6 height 11
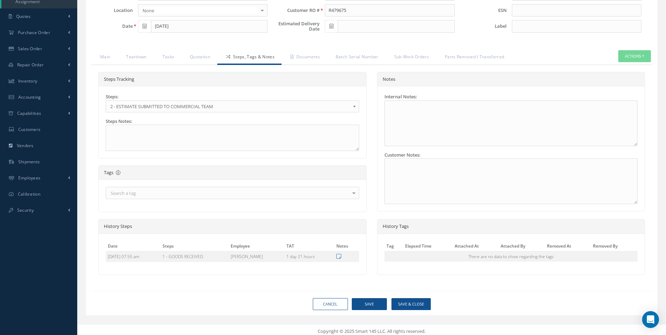
scroll to position [138, 0]
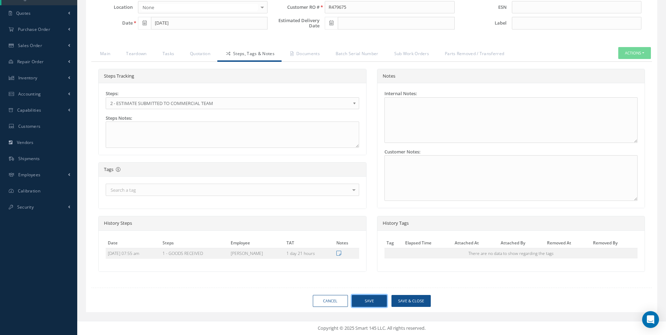
click at [373, 297] on button "Save" at bounding box center [369, 301] width 35 height 12
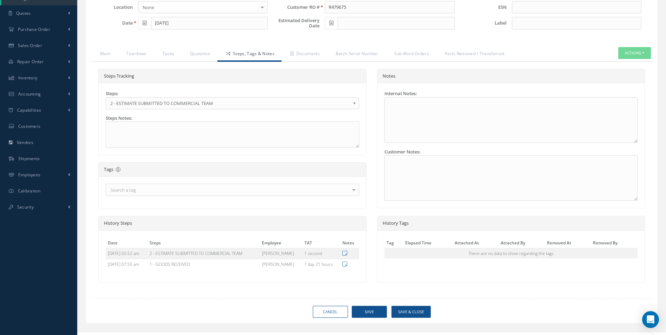
type input "AEROKNOW"
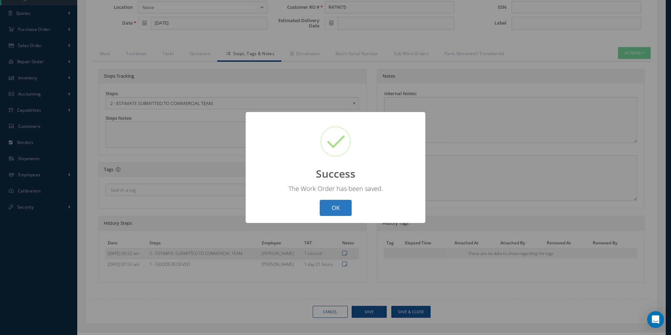
click at [328, 207] on button "OK" at bounding box center [336, 208] width 32 height 16
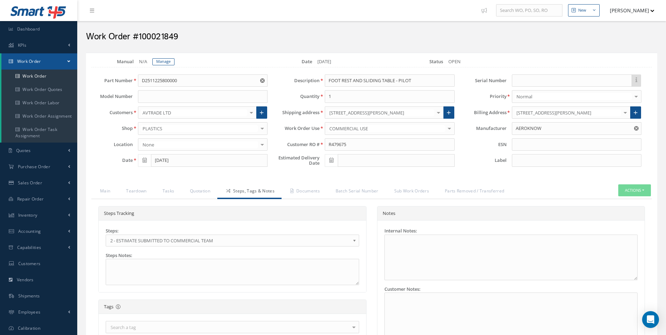
scroll to position [0, 0]
click at [39, 74] on link "Work Order" at bounding box center [39, 76] width 76 height 13
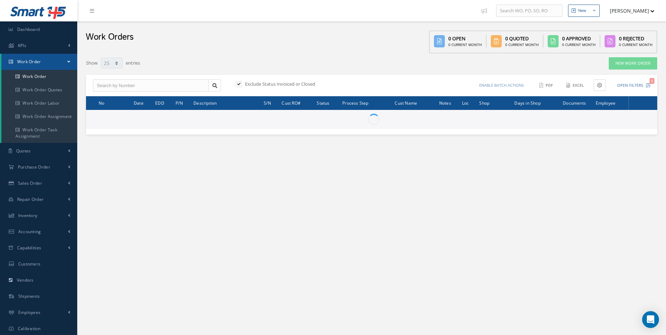
select select "25"
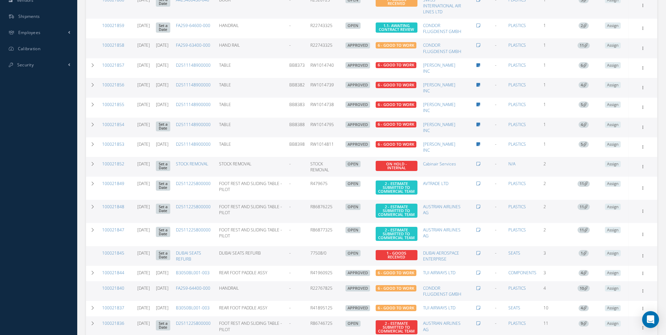
scroll to position [407, 0]
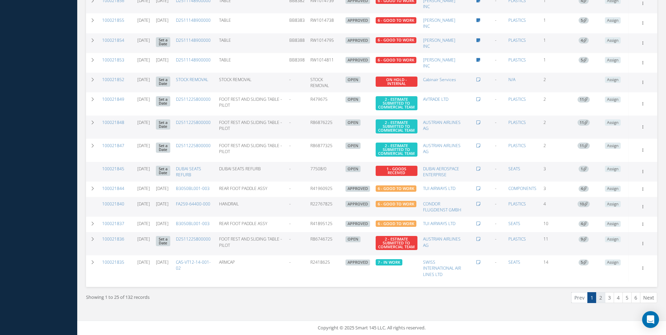
click at [598, 297] on link "2" at bounding box center [600, 297] width 9 height 11
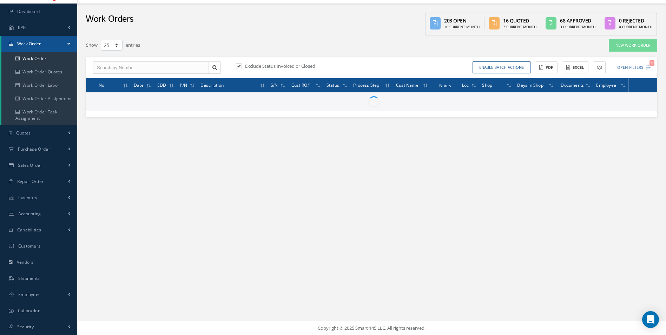
scroll to position [18, 0]
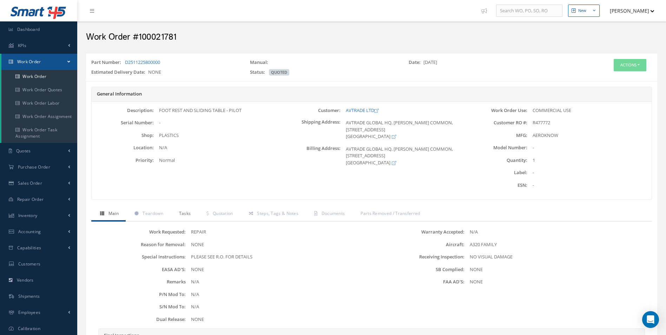
click at [192, 215] on link "Tasks" at bounding box center [184, 214] width 28 height 15
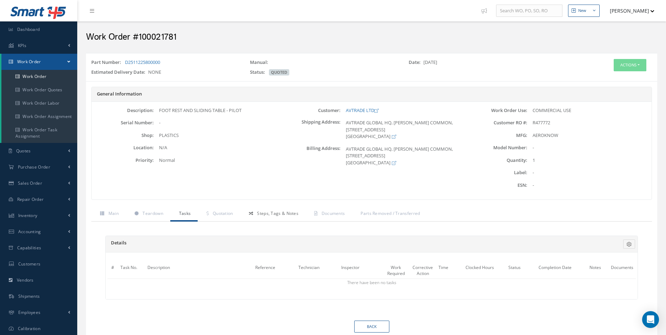
click at [271, 212] on span "Steps, Tags & Notes" at bounding box center [277, 213] width 41 height 6
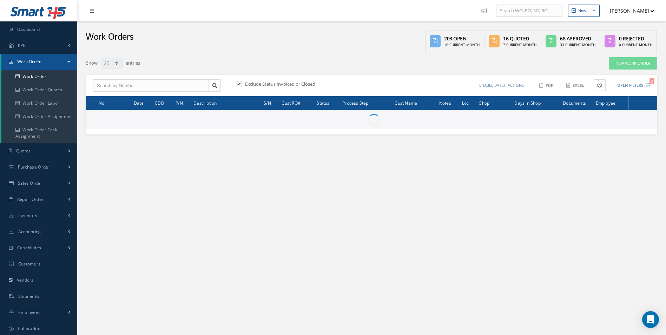
select select "25"
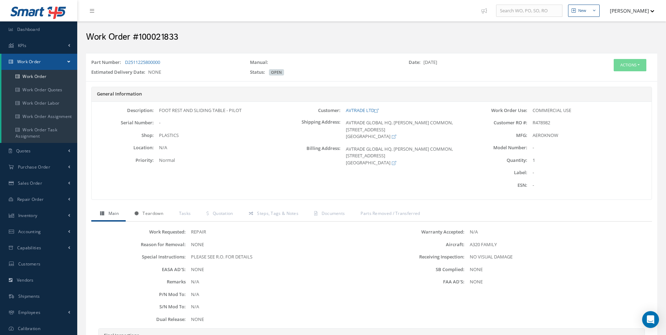
click at [151, 213] on span "Teardown" at bounding box center [152, 213] width 20 height 6
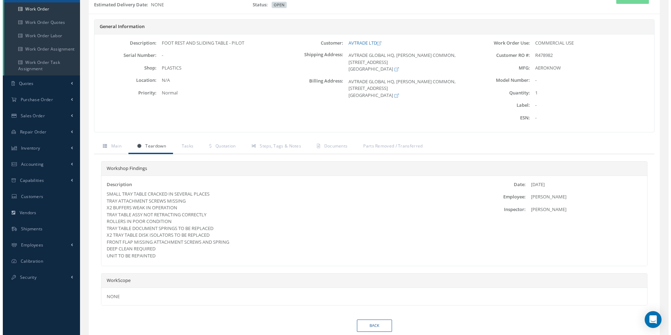
scroll to position [70, 0]
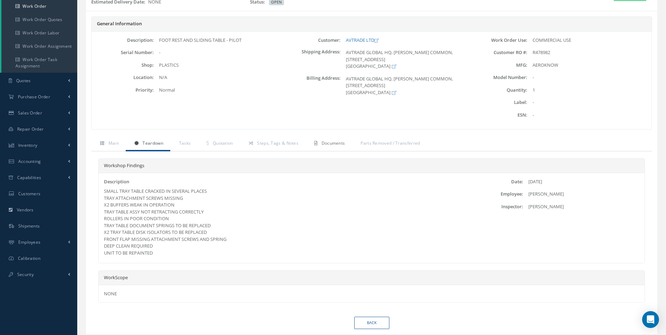
click at [323, 145] on span "Documents" at bounding box center [333, 143] width 24 height 6
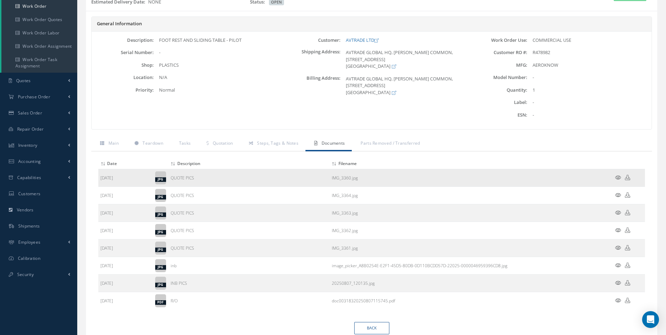
click at [618, 177] on icon at bounding box center [618, 177] width 6 height 5
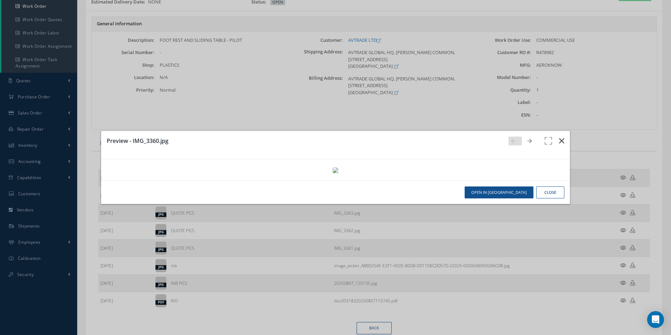
click at [560, 131] on button "button" at bounding box center [561, 141] width 16 height 20
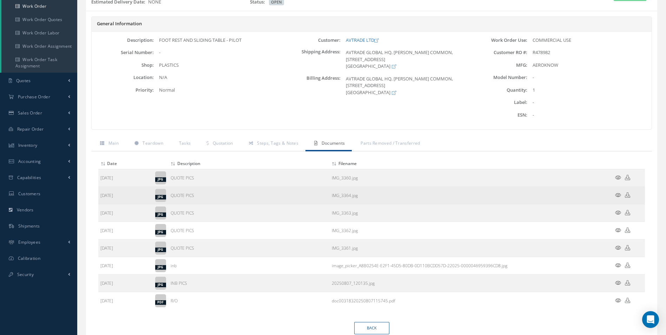
click at [618, 195] on icon at bounding box center [618, 194] width 6 height 5
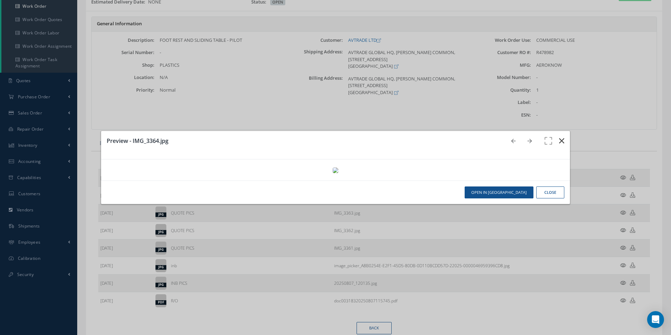
click at [559, 136] on icon "button" at bounding box center [561, 140] width 5 height 8
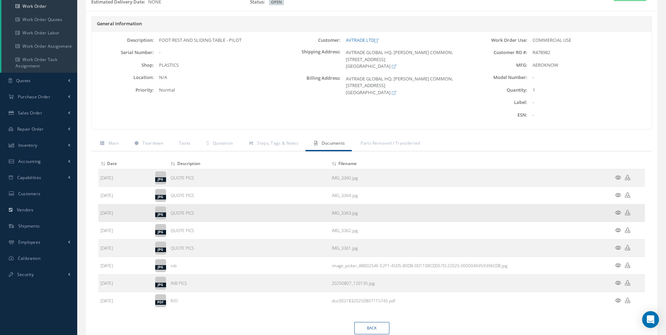
click at [618, 213] on icon at bounding box center [618, 212] width 6 height 5
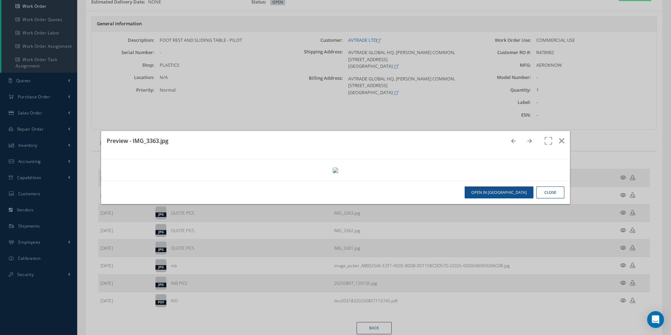
scroll to position [0, 0]
click at [559, 136] on icon "button" at bounding box center [561, 140] width 5 height 8
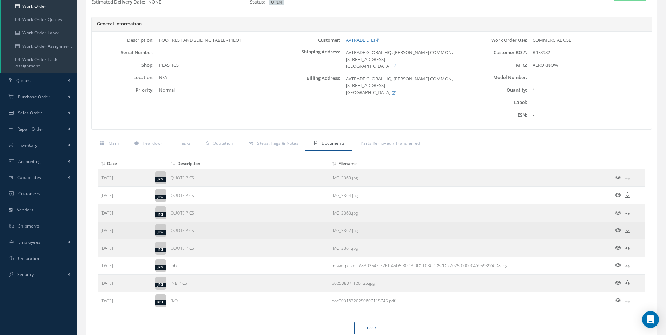
click at [615, 234] on td at bounding box center [623, 231] width 42 height 18
click at [616, 229] on icon at bounding box center [618, 229] width 6 height 5
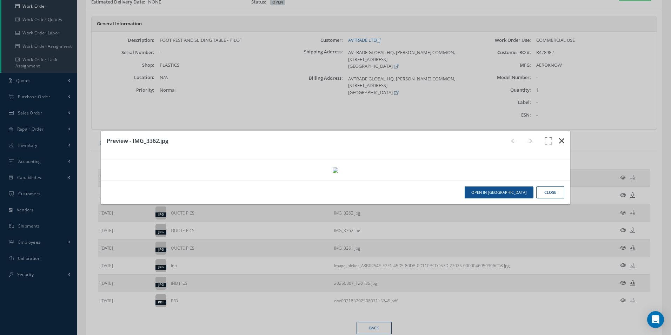
click at [559, 136] on icon "button" at bounding box center [561, 140] width 5 height 8
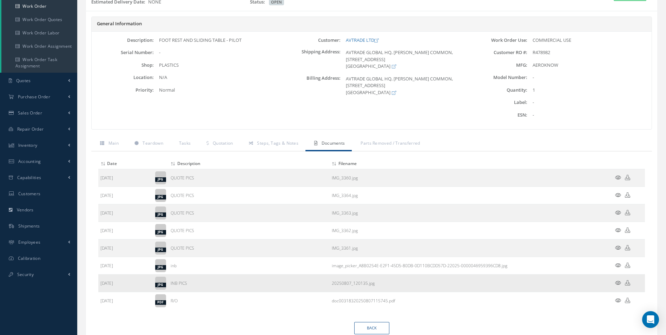
click at [618, 283] on icon at bounding box center [618, 282] width 6 height 5
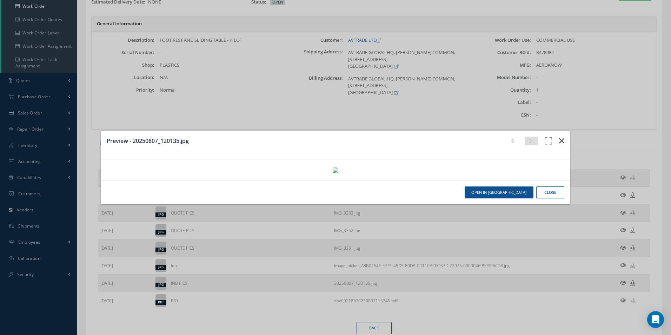
click at [559, 136] on icon "button" at bounding box center [561, 140] width 5 height 8
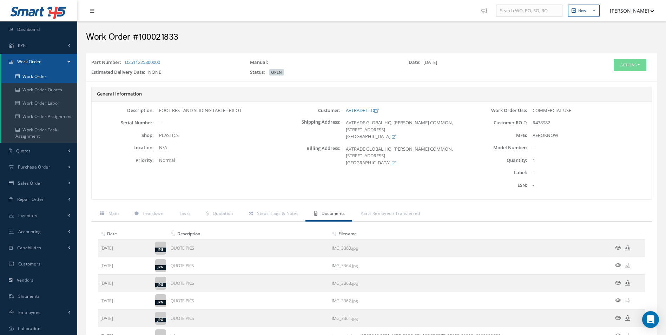
click at [33, 78] on link "Work Order" at bounding box center [39, 76] width 76 height 13
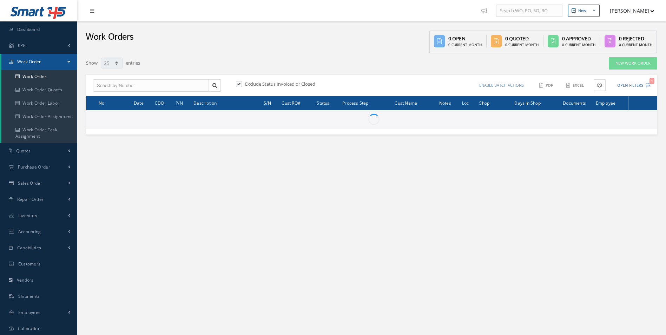
select select "25"
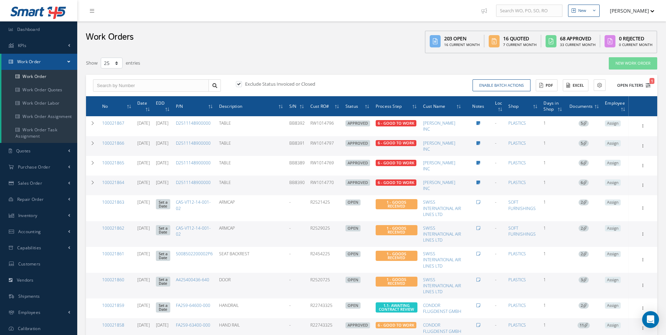
click at [652, 82] on span "1" at bounding box center [651, 81] width 5 height 6
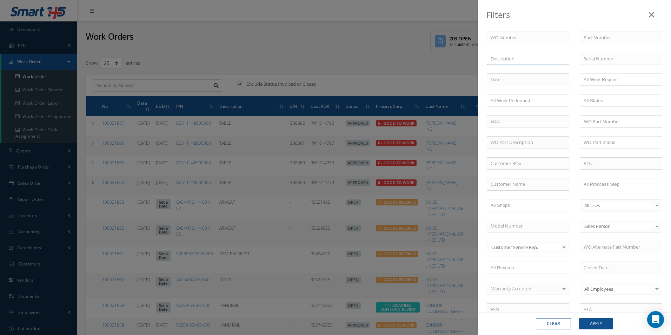
click at [499, 58] on input "text" at bounding box center [528, 59] width 82 height 13
type input "ACR"
drag, startPoint x: 500, startPoint y: 55, endPoint x: 491, endPoint y: 59, distance: 10.2
click at [491, 59] on input "ACR" at bounding box center [528, 59] width 82 height 13
click at [584, 39] on input "text" at bounding box center [621, 38] width 82 height 13
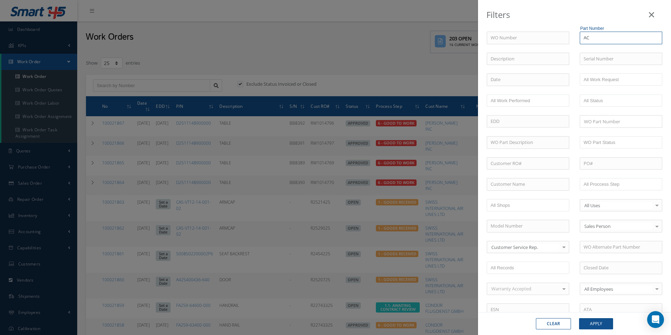
type input "ACR"
drag, startPoint x: 582, startPoint y: 38, endPoint x: 570, endPoint y: 41, distance: 11.9
click at [570, 41] on div "WO Number Part Number ACR No Match Found Description Serial Number - BER CERTIF…" at bounding box center [574, 230] width 186 height 397
